Goal: Information Seeking & Learning: Learn about a topic

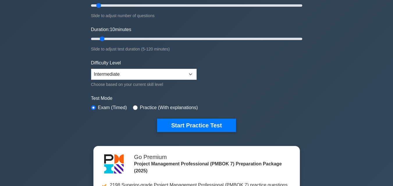
scroll to position [87, 0]
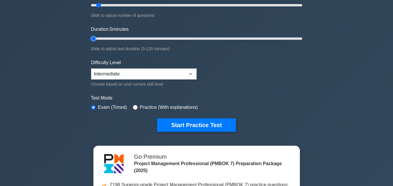
type input "10"
drag, startPoint x: 102, startPoint y: 37, endPoint x: 98, endPoint y: 41, distance: 5.8
click at [98, 41] on input "Duration: 10 minutes" at bounding box center [196, 38] width 211 height 7
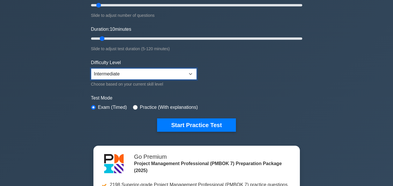
click at [191, 73] on select "Beginner Intermediate Expert" at bounding box center [143, 74] width 105 height 11
select select "expert"
click at [91, 69] on select "Beginner Intermediate Expert" at bounding box center [143, 74] width 105 height 11
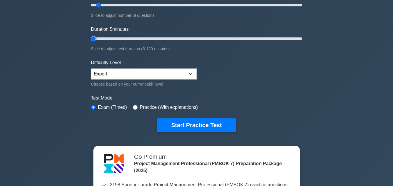
drag, startPoint x: 102, startPoint y: 37, endPoint x: 92, endPoint y: 38, distance: 10.2
type input "5"
click at [92, 38] on input "Duration: 5 minutes" at bounding box center [196, 38] width 211 height 7
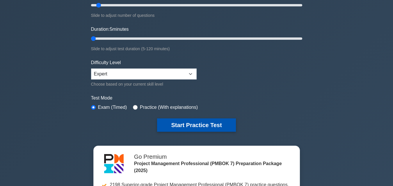
click at [193, 124] on button "Start Practice Test" at bounding box center [196, 125] width 78 height 13
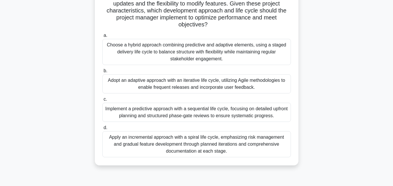
scroll to position [87, 0]
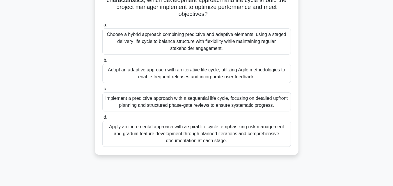
click at [184, 131] on div "Apply an incremental approach with a spiral life cycle, emphasizing risk manage…" at bounding box center [196, 134] width 188 height 26
click at [102, 119] on input "d. Apply an incremental approach with a spiral life cycle, emphasizing risk man…" at bounding box center [102, 118] width 0 height 4
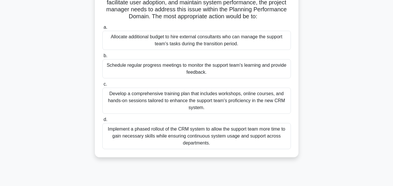
scroll to position [116, 0]
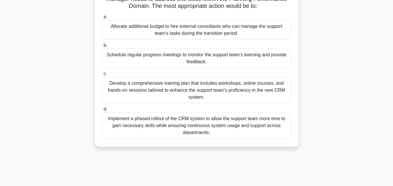
click at [178, 68] on div "Schedule regular progress meetings to monitor the support team's learning and p…" at bounding box center [196, 58] width 188 height 19
click at [102, 47] on input "b. Schedule regular progress meetings to monitor the support team's learning an…" at bounding box center [102, 46] width 0 height 4
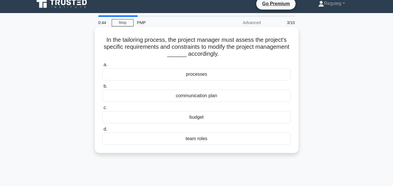
scroll to position [0, 0]
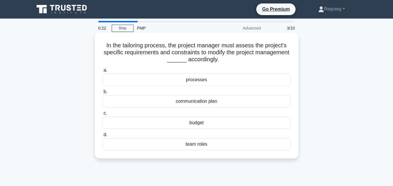
click at [210, 83] on div "processes" at bounding box center [196, 80] width 188 height 12
click at [102, 72] on input "a. processes" at bounding box center [102, 71] width 0 height 4
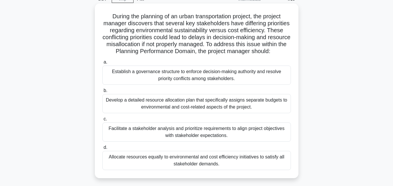
scroll to position [58, 0]
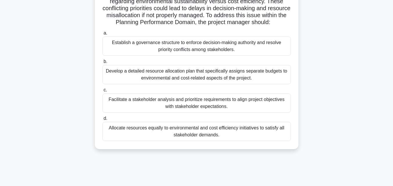
click at [203, 111] on div "Facilitate a stakeholder analysis and prioritize requirements to align project …" at bounding box center [196, 103] width 188 height 19
click at [102, 92] on input "c. Facilitate a stakeholder analysis and prioritize requirements to align proje…" at bounding box center [102, 90] width 0 height 4
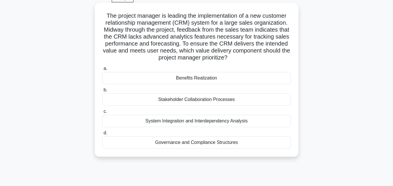
scroll to position [0, 0]
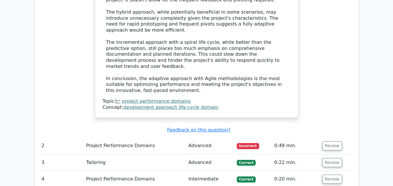
scroll to position [872, 0]
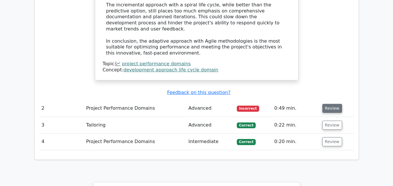
click at [330, 104] on button "Review" at bounding box center [332, 108] width 20 height 9
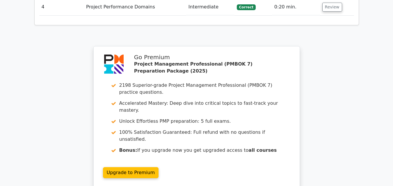
scroll to position [1413, 0]
